Goal: Transaction & Acquisition: Purchase product/service

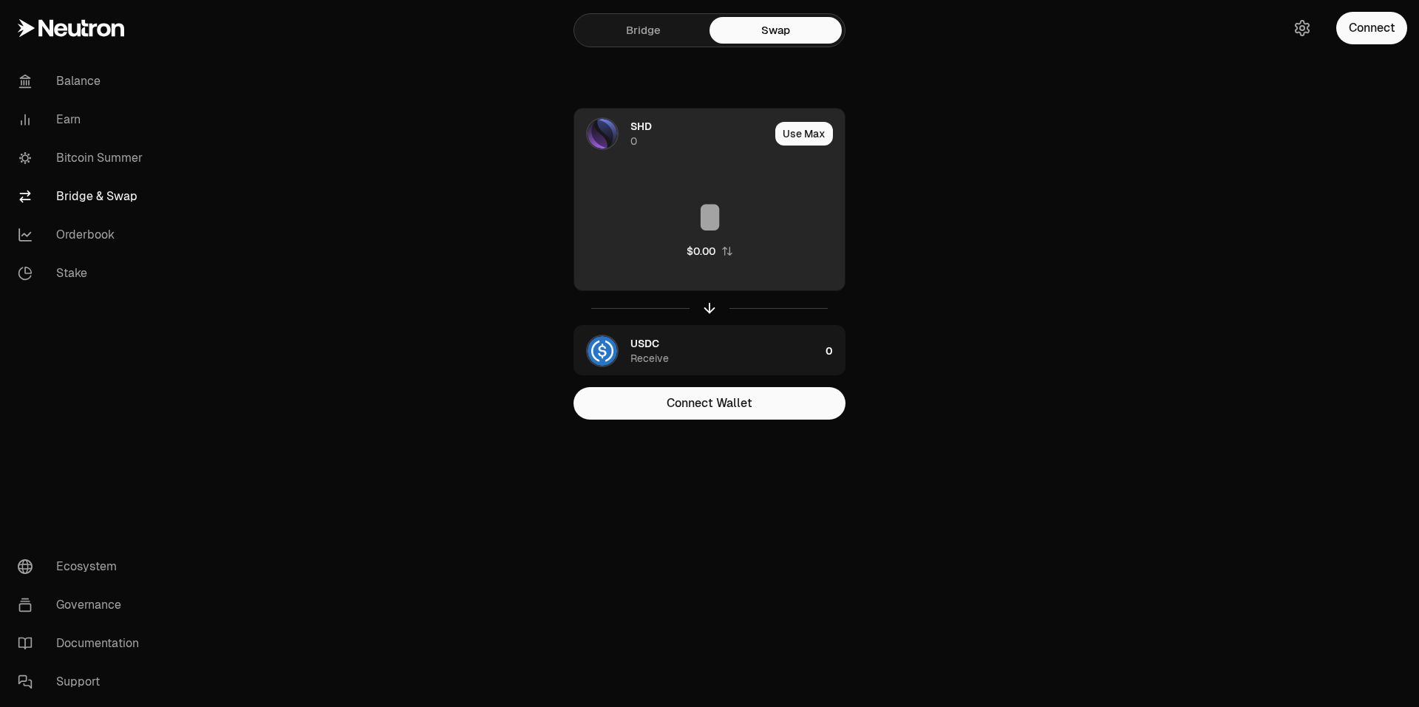
click at [728, 206] on input at bounding box center [709, 217] width 270 height 44
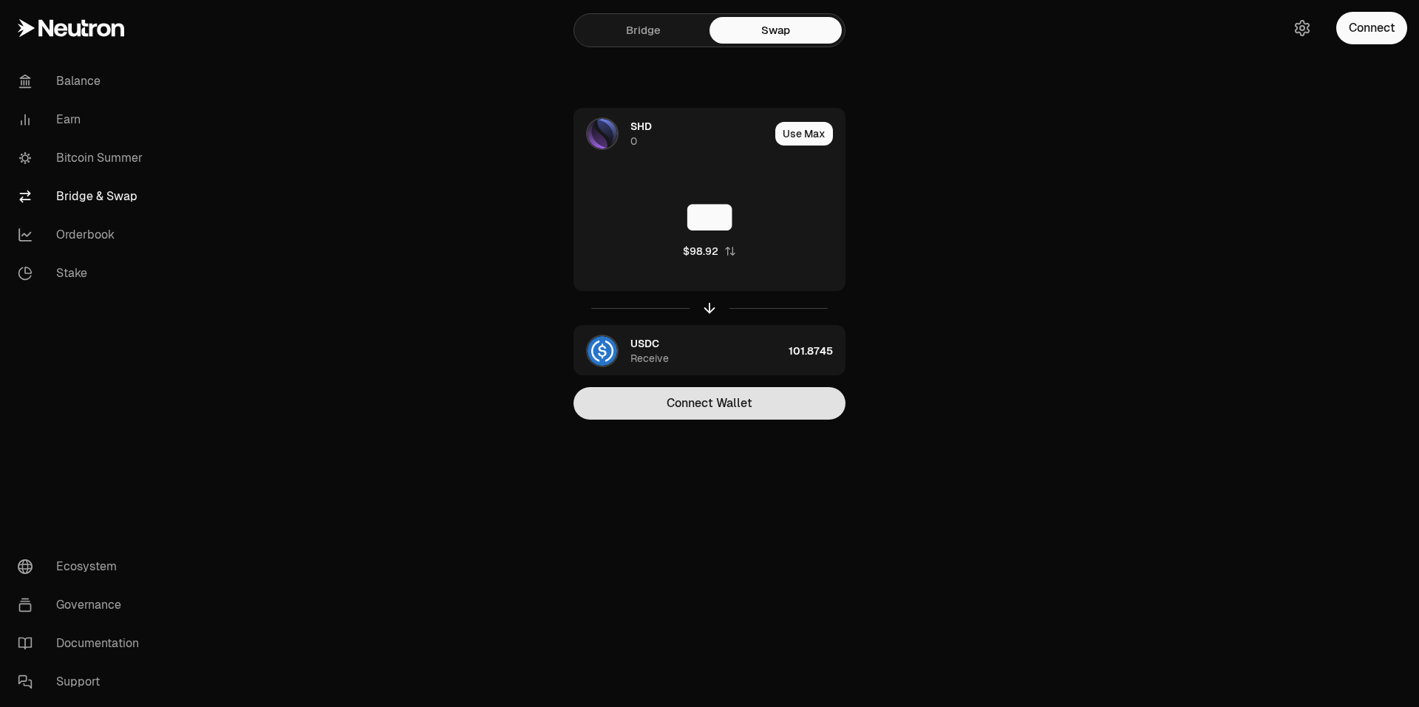
click at [714, 396] on button "Connect Wallet" at bounding box center [709, 403] width 272 height 33
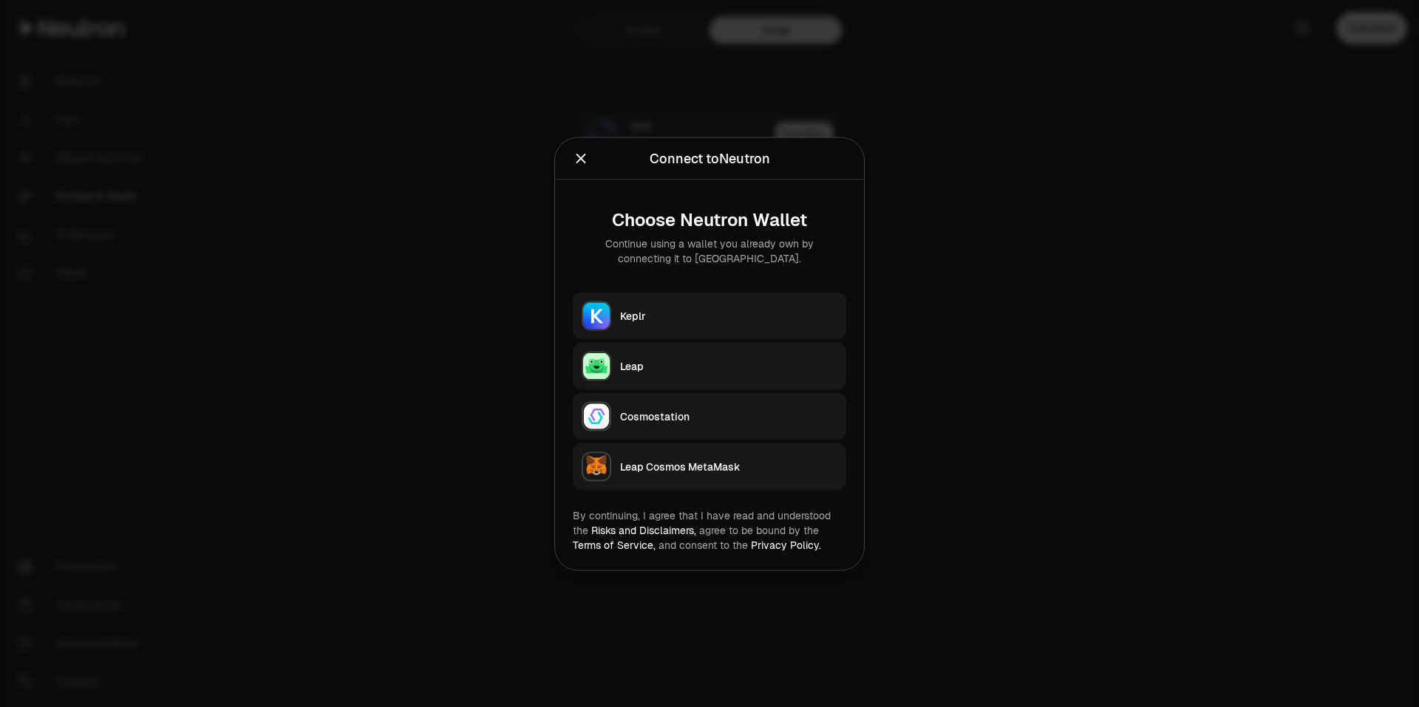
click at [638, 320] on div "Keplr" at bounding box center [728, 315] width 217 height 15
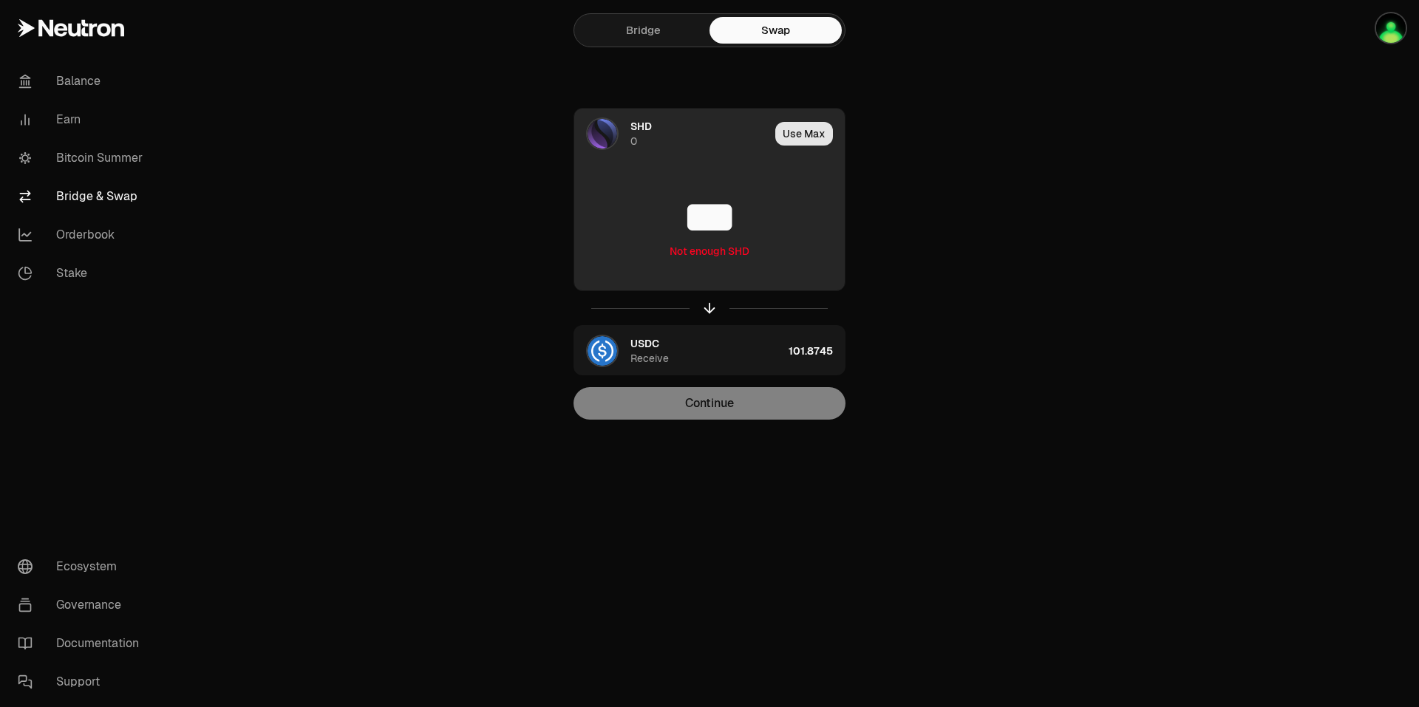
click at [796, 137] on button "Use Max" at bounding box center [804, 134] width 58 height 24
type input "*"
click at [808, 132] on button "Use Max" at bounding box center [804, 134] width 58 height 24
type input "**********"
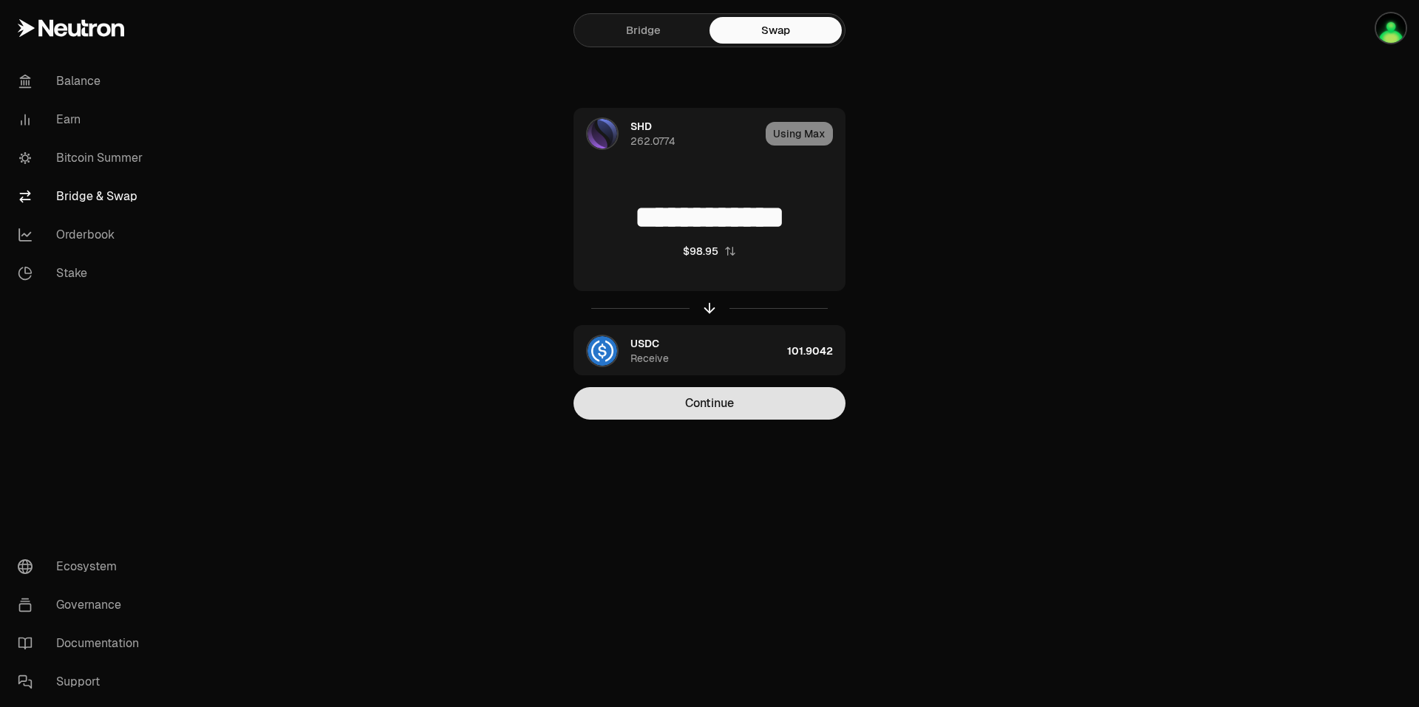
click at [674, 419] on button "Continue" at bounding box center [709, 403] width 272 height 33
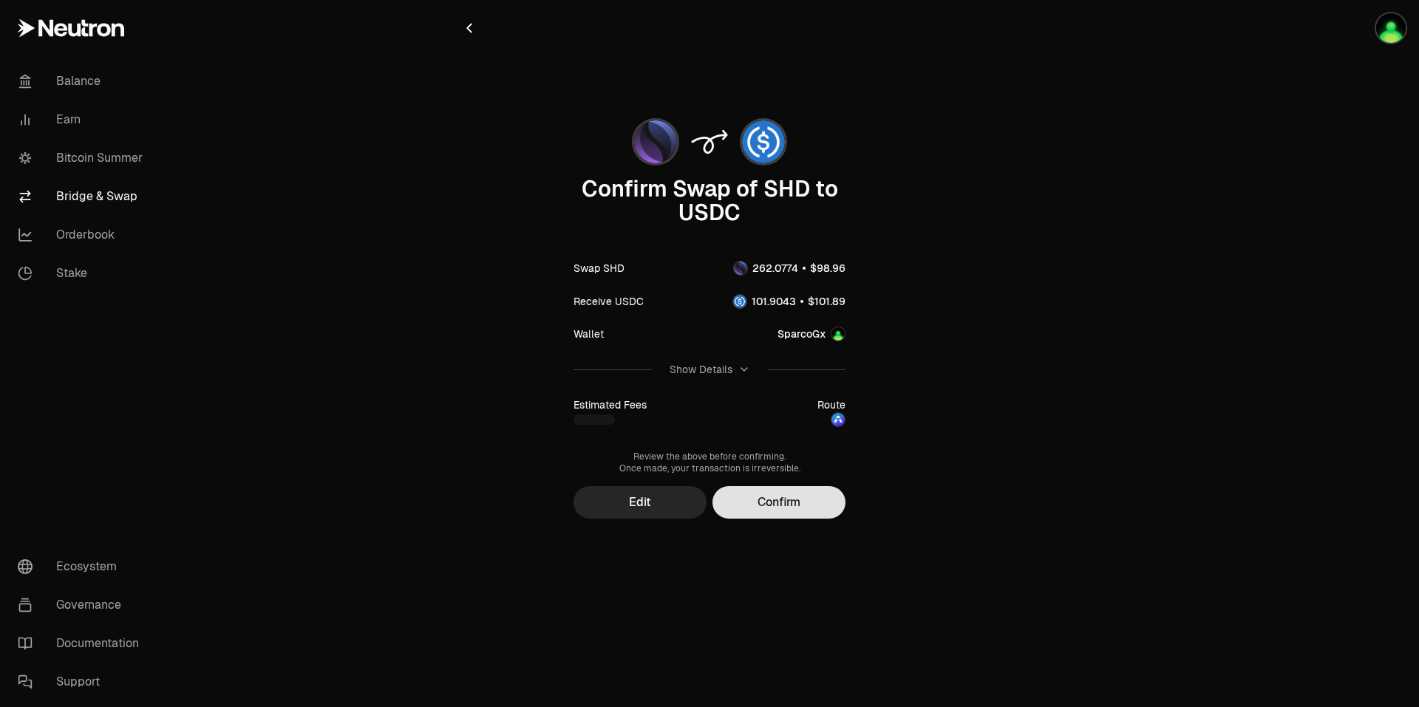
click at [785, 510] on button "Confirm" at bounding box center [778, 502] width 133 height 33
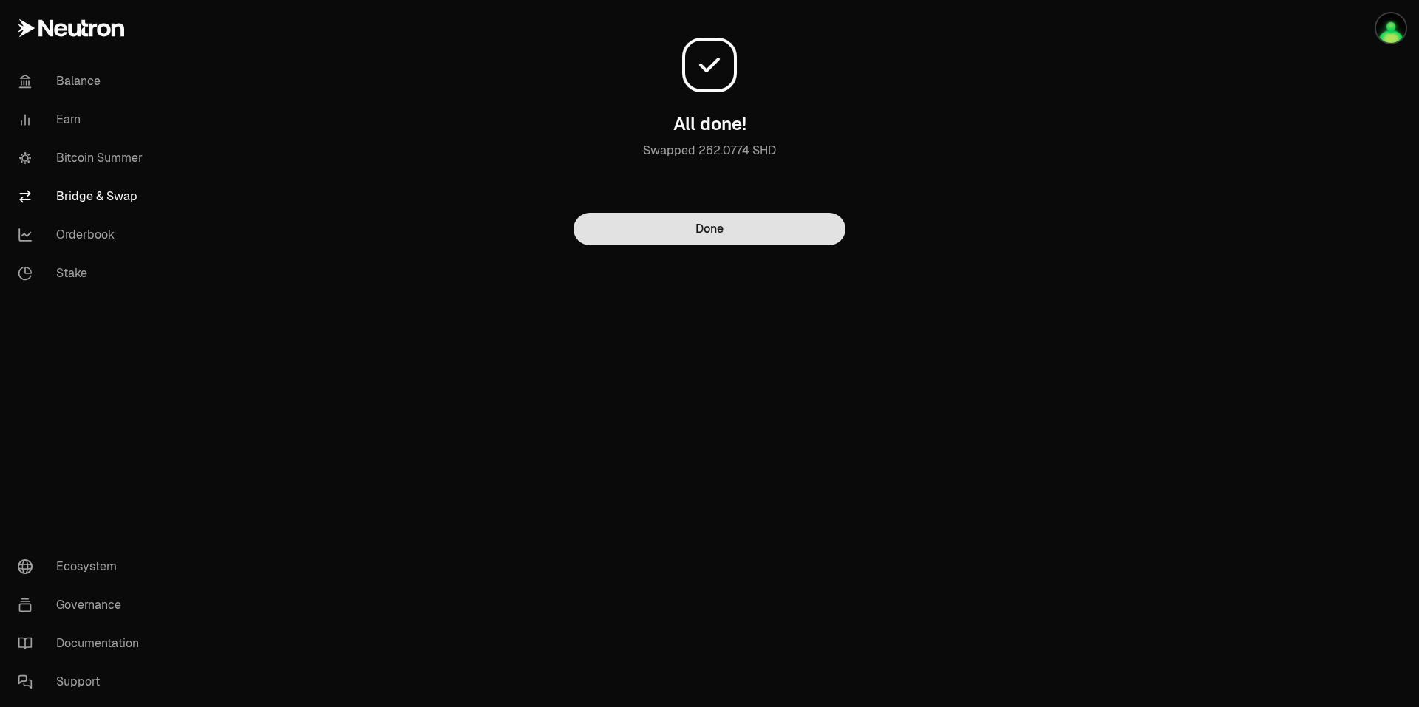
click at [749, 228] on button "Done" at bounding box center [709, 229] width 272 height 33
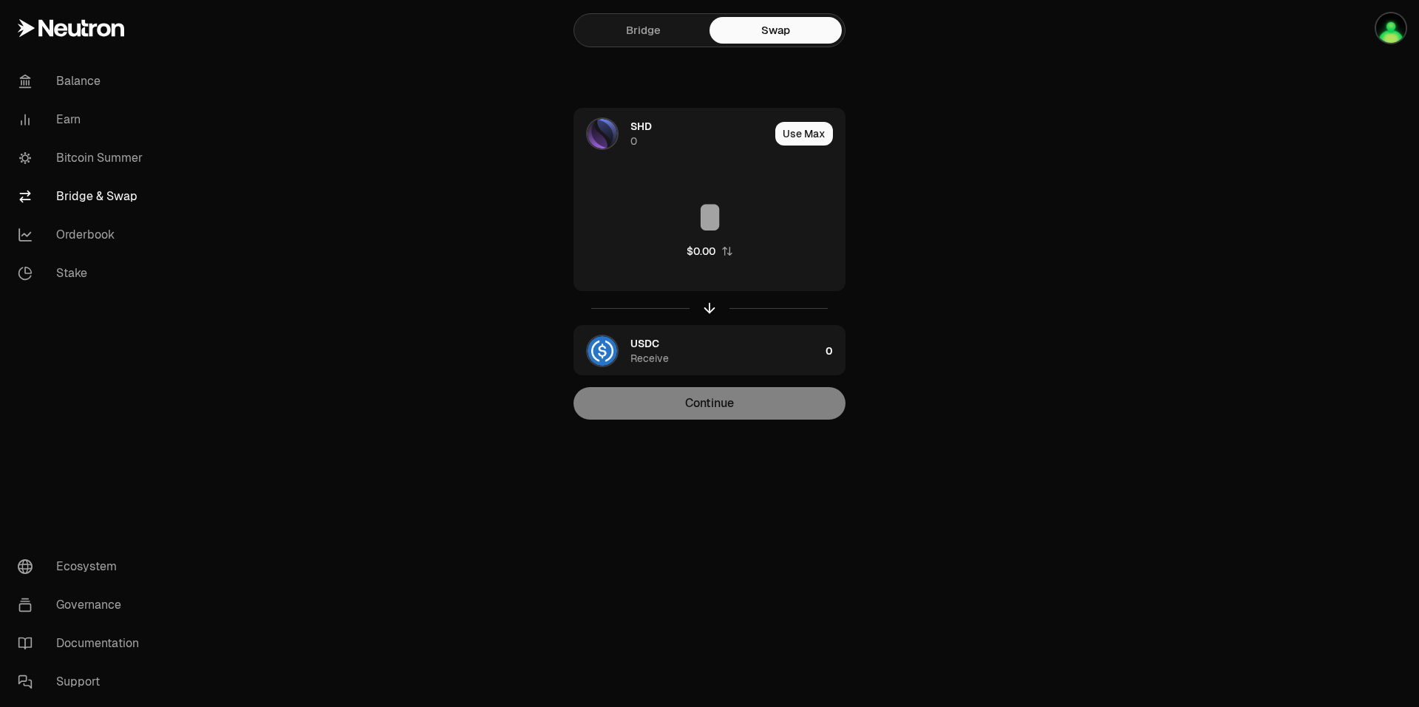
drag, startPoint x: 1189, startPoint y: 190, endPoint x: 1167, endPoint y: 201, distance: 24.1
click at [1190, 191] on main "Bridge Swap SHD 0 Use Max $0.00 USDC Receive 0 Continue" at bounding box center [792, 239] width 1253 height 479
